Goal: Task Accomplishment & Management: Manage account settings

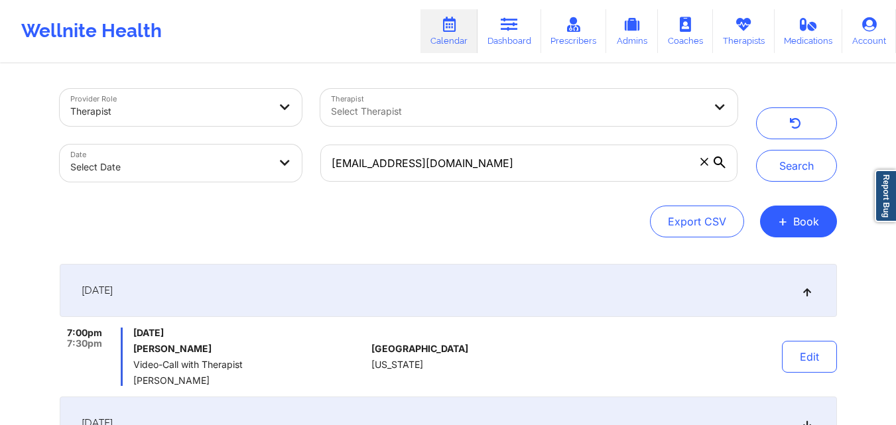
click at [509, 159] on input "[EMAIL_ADDRESS][DOMAIN_NAME]" at bounding box center [528, 163] width 416 height 37
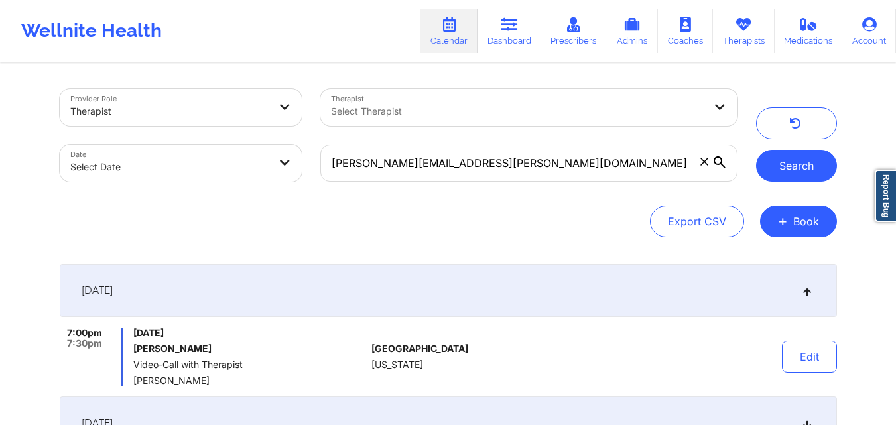
click at [799, 166] on button "Search" at bounding box center [796, 166] width 81 height 32
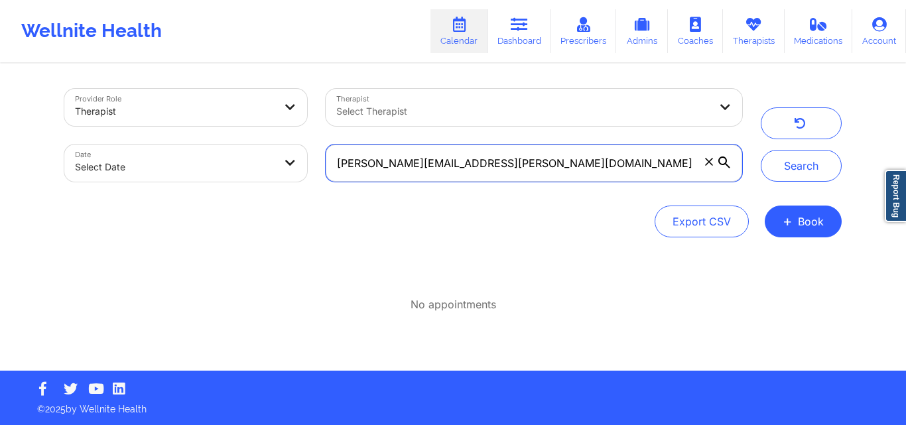
click at [515, 166] on input "[PERSON_NAME][EMAIL_ADDRESS][PERSON_NAME][DOMAIN_NAME]" at bounding box center [534, 163] width 416 height 37
click at [513, 166] on input "[PERSON_NAME][EMAIL_ADDRESS][PERSON_NAME][DOMAIN_NAME]" at bounding box center [534, 163] width 416 height 37
paste input "collinsj642"
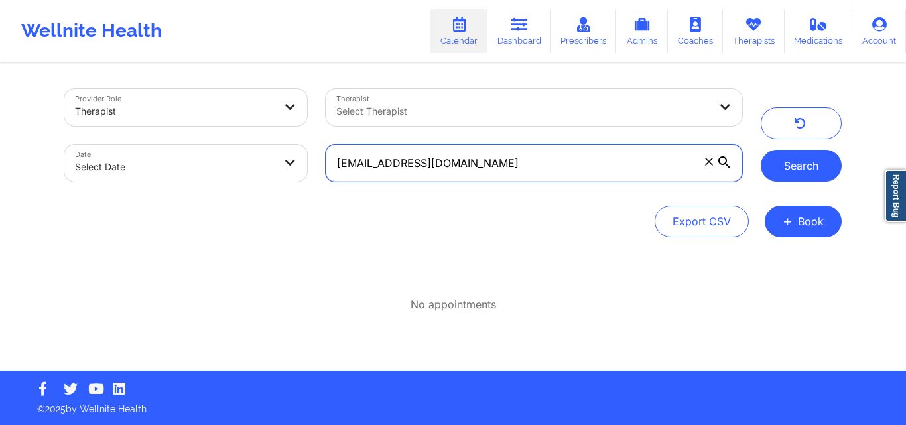
type input "[EMAIL_ADDRESS][DOMAIN_NAME]"
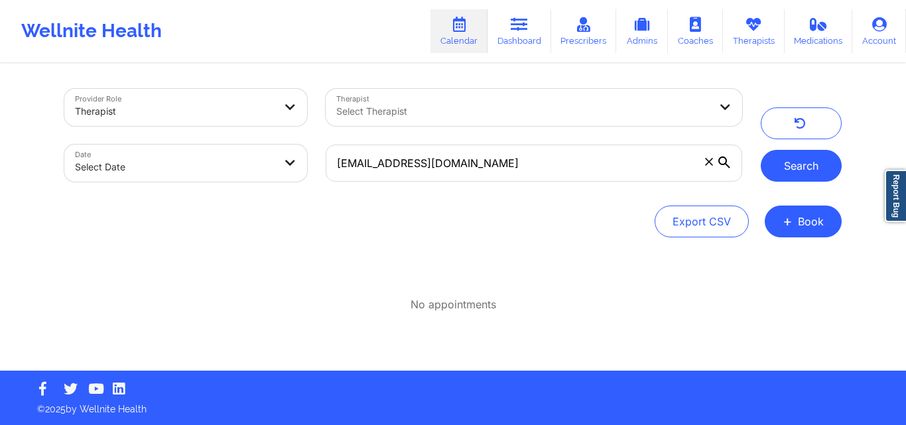
click at [802, 171] on button "Search" at bounding box center [801, 166] width 81 height 32
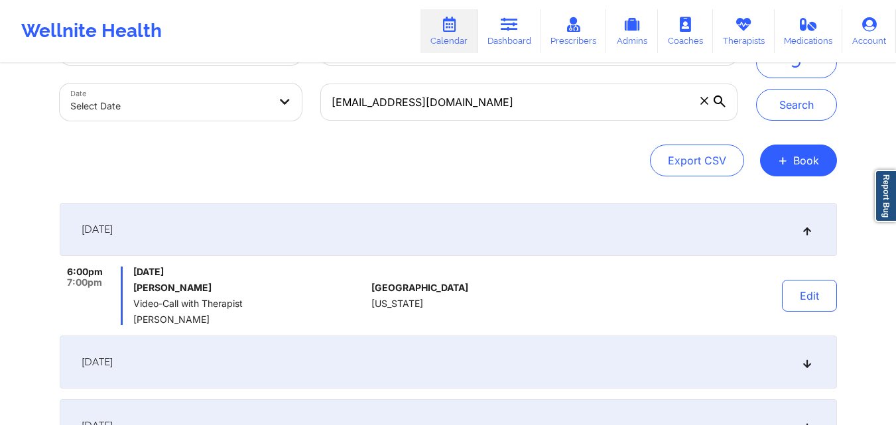
scroll to position [133, 0]
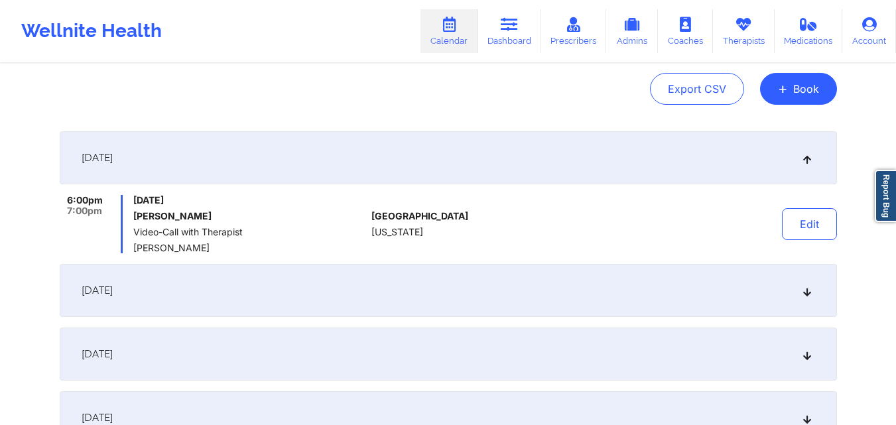
click at [322, 162] on div "[DATE]" at bounding box center [448, 157] width 777 height 53
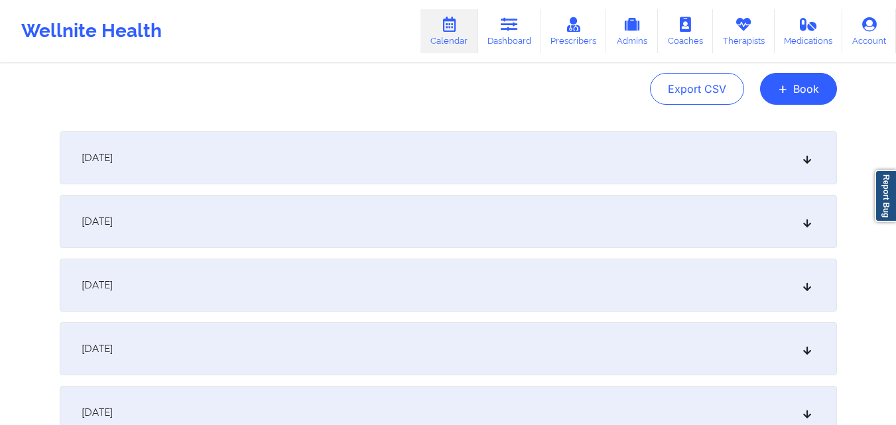
click at [318, 166] on div "[DATE]" at bounding box center [448, 157] width 777 height 53
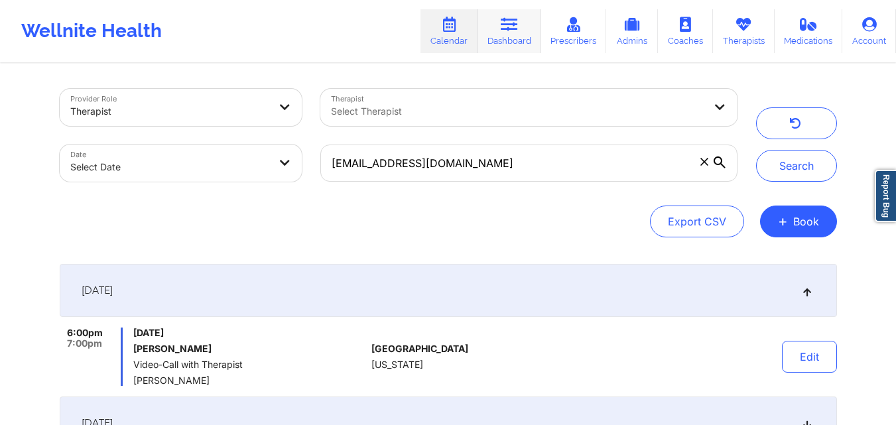
click at [505, 31] on icon at bounding box center [509, 24] width 17 height 15
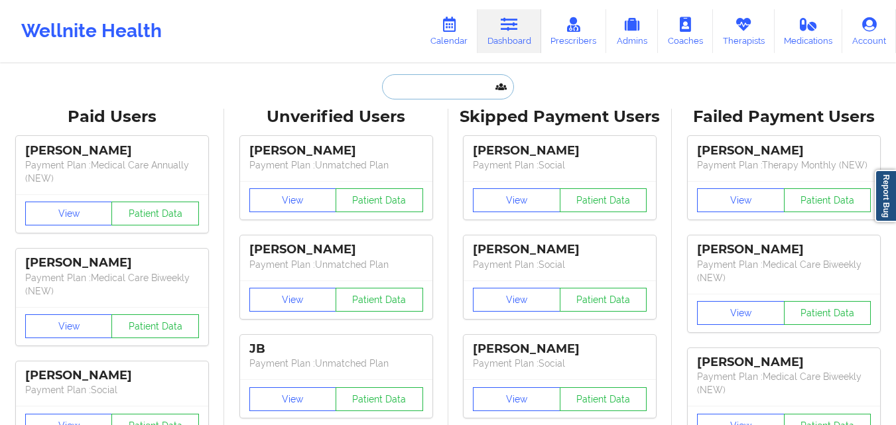
click at [411, 86] on input "text" at bounding box center [447, 86] width 131 height 25
paste input "[PERSON_NAME]"
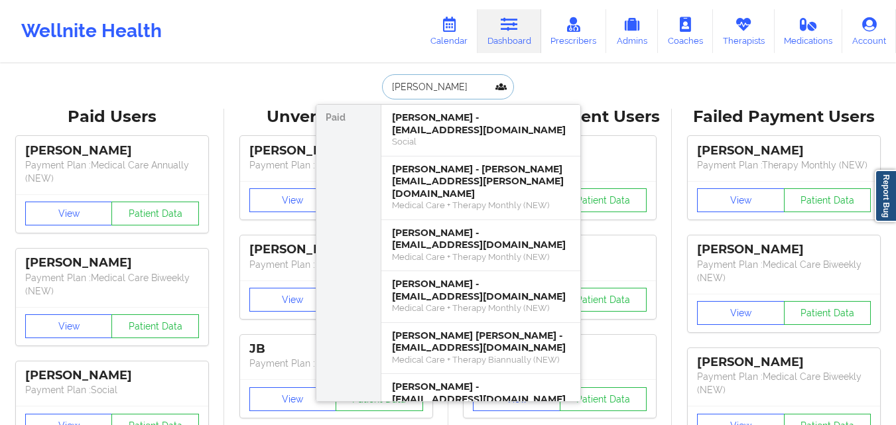
type input "[PERSON_NAME]"
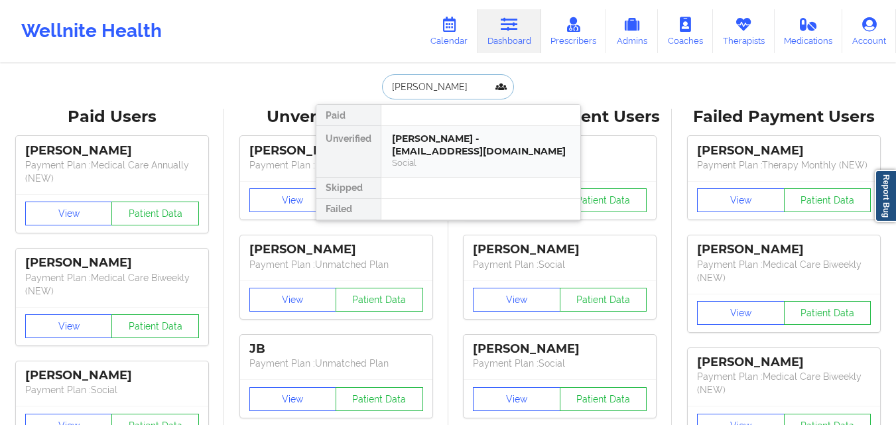
click at [482, 154] on div "[PERSON_NAME] - [EMAIL_ADDRESS][DOMAIN_NAME]" at bounding box center [481, 145] width 178 height 25
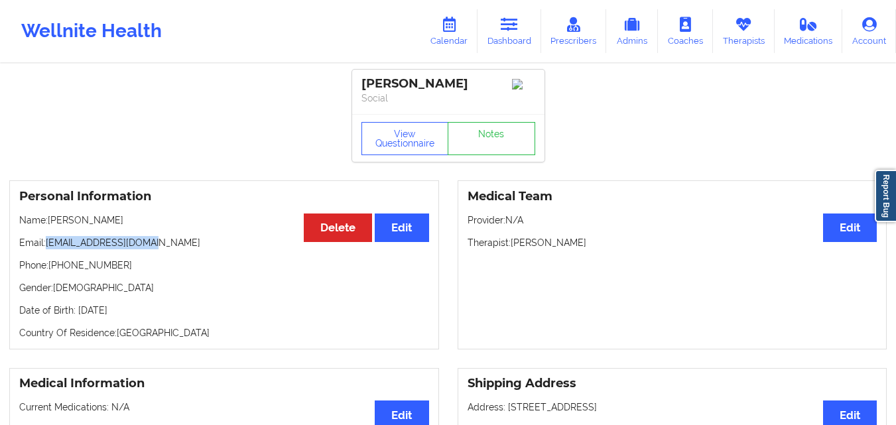
drag, startPoint x: 82, startPoint y: 250, endPoint x: 160, endPoint y: 253, distance: 79.0
click at [160, 249] on p "Email: [EMAIL_ADDRESS][DOMAIN_NAME]" at bounding box center [224, 242] width 410 height 13
